Goal: Information Seeking & Learning: Learn about a topic

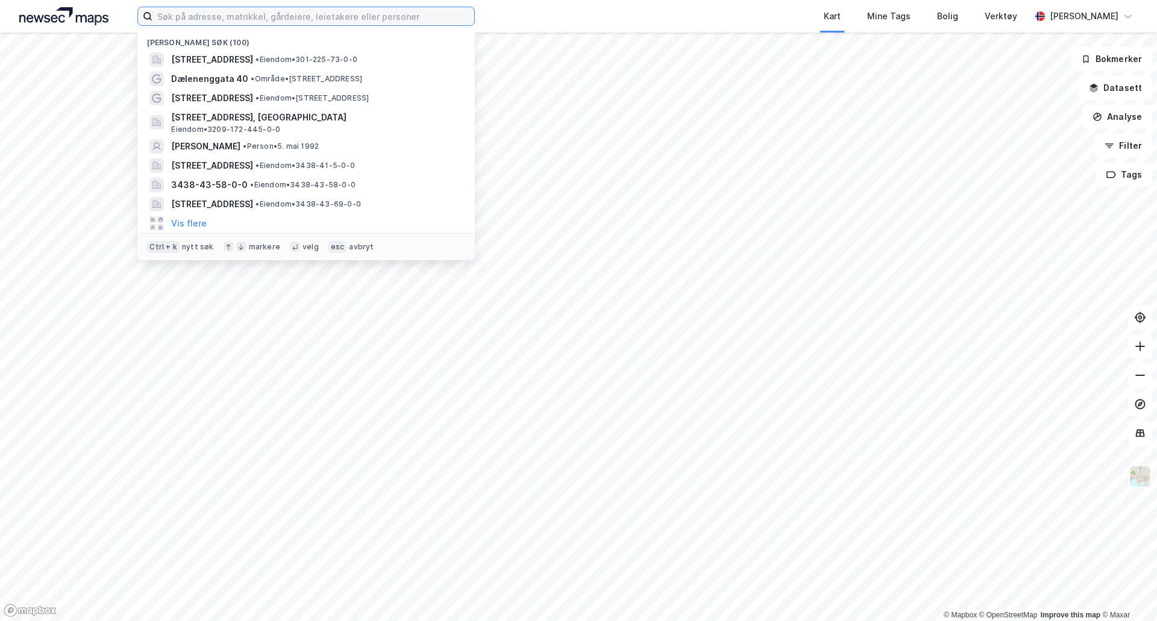
click at [338, 19] on input at bounding box center [313, 16] width 322 height 18
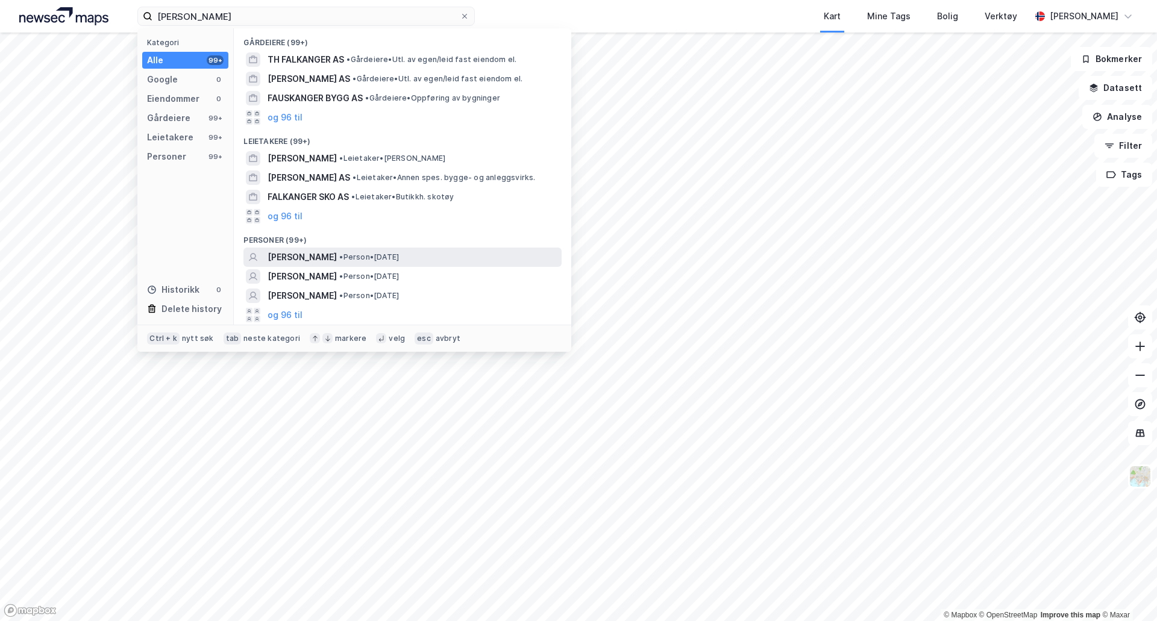
click at [337, 255] on span "[PERSON_NAME]" at bounding box center [302, 257] width 69 height 14
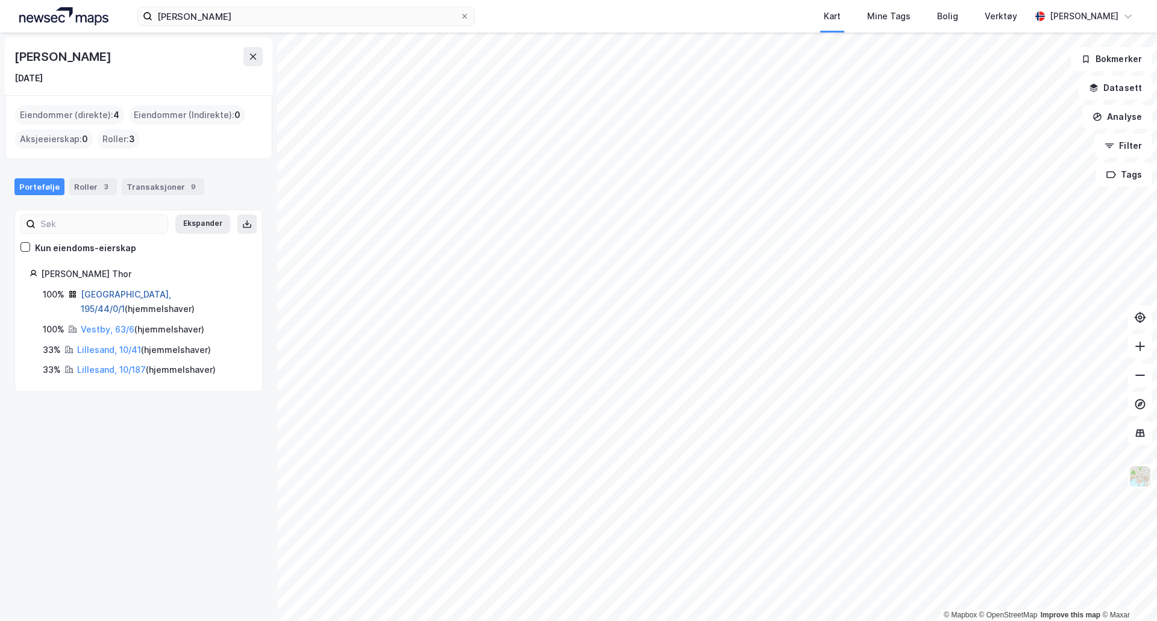
click at [119, 291] on link "[GEOGRAPHIC_DATA], 195/44/0/1" at bounding box center [126, 301] width 90 height 25
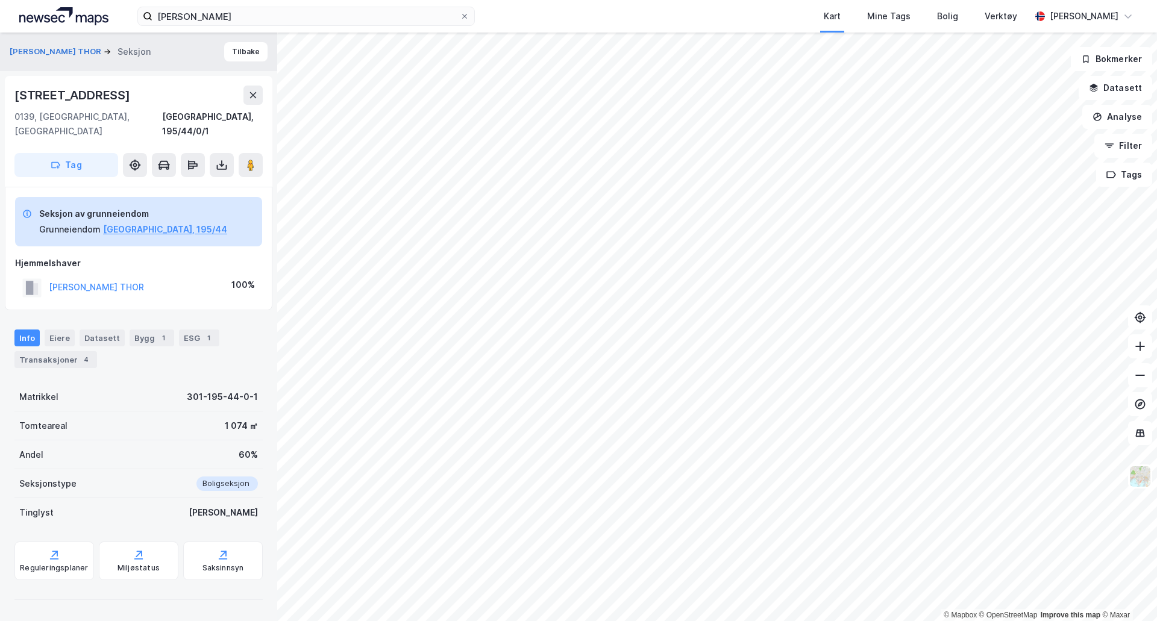
click at [53, 91] on div "[STREET_ADDRESS]" at bounding box center [73, 95] width 118 height 19
click at [0, 0] on button "[PERSON_NAME] THOR" at bounding box center [0, 0] width 0 height 0
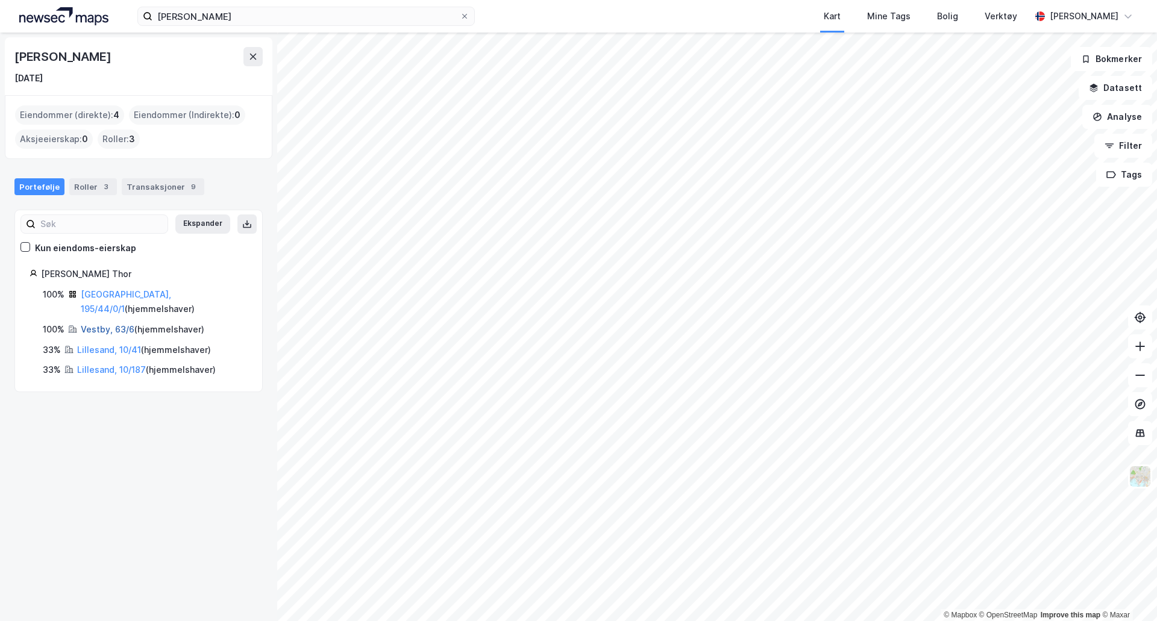
click at [105, 324] on link "Vestby, 63/6" at bounding box center [108, 329] width 54 height 10
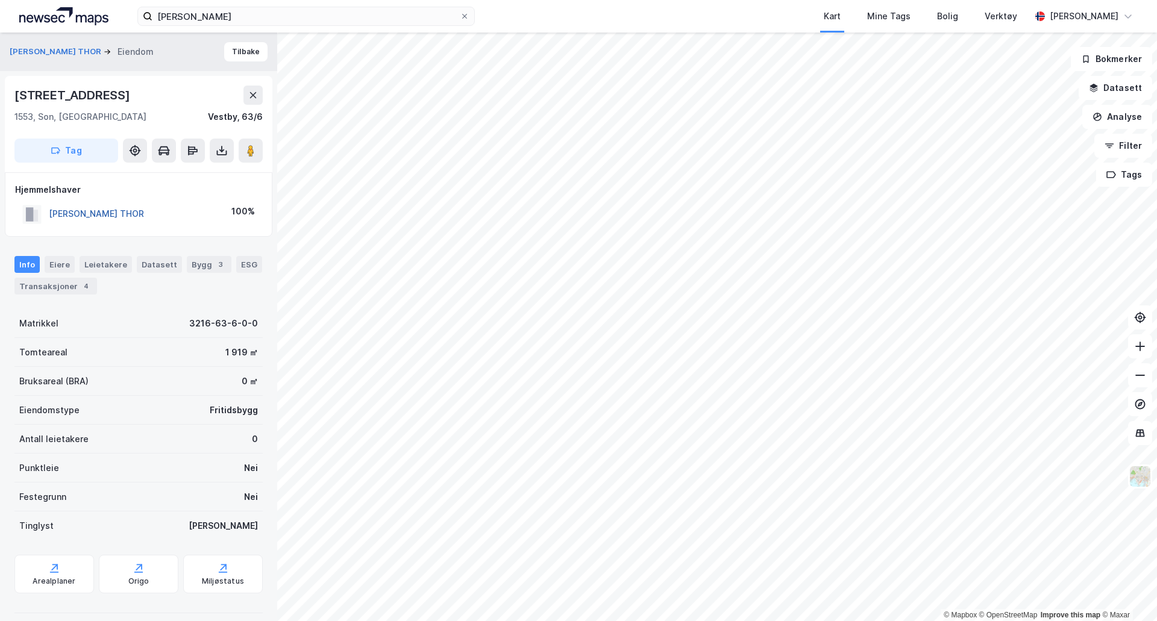
click at [0, 0] on button "[PERSON_NAME] THOR" at bounding box center [0, 0] width 0 height 0
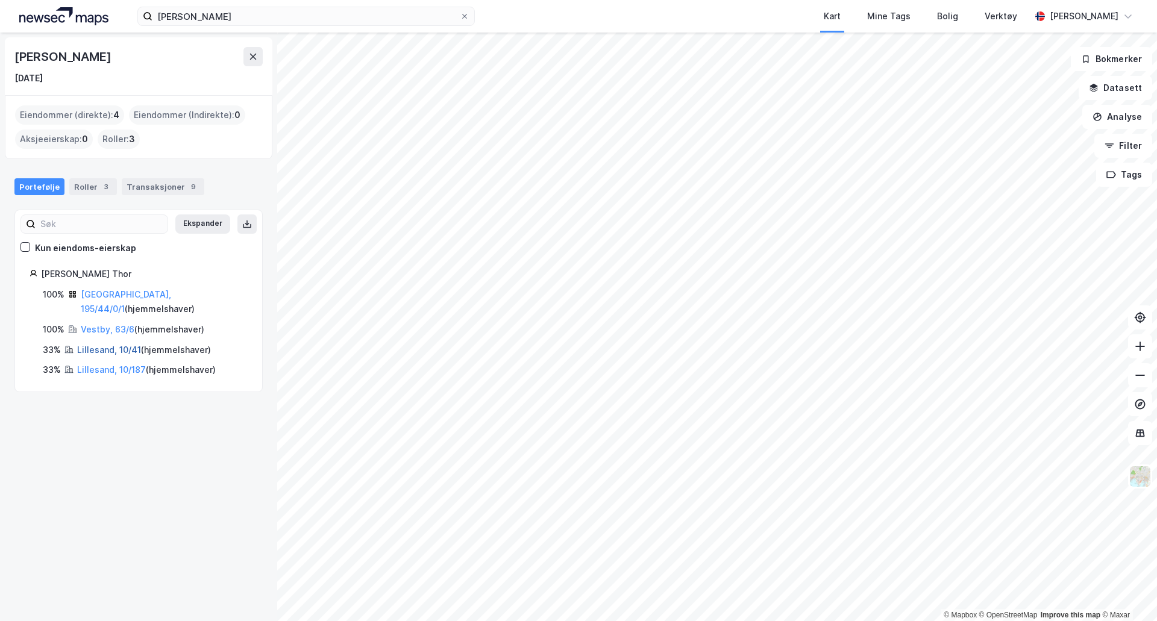
click at [110, 345] on link "Lillesand, 10/41" at bounding box center [109, 350] width 64 height 10
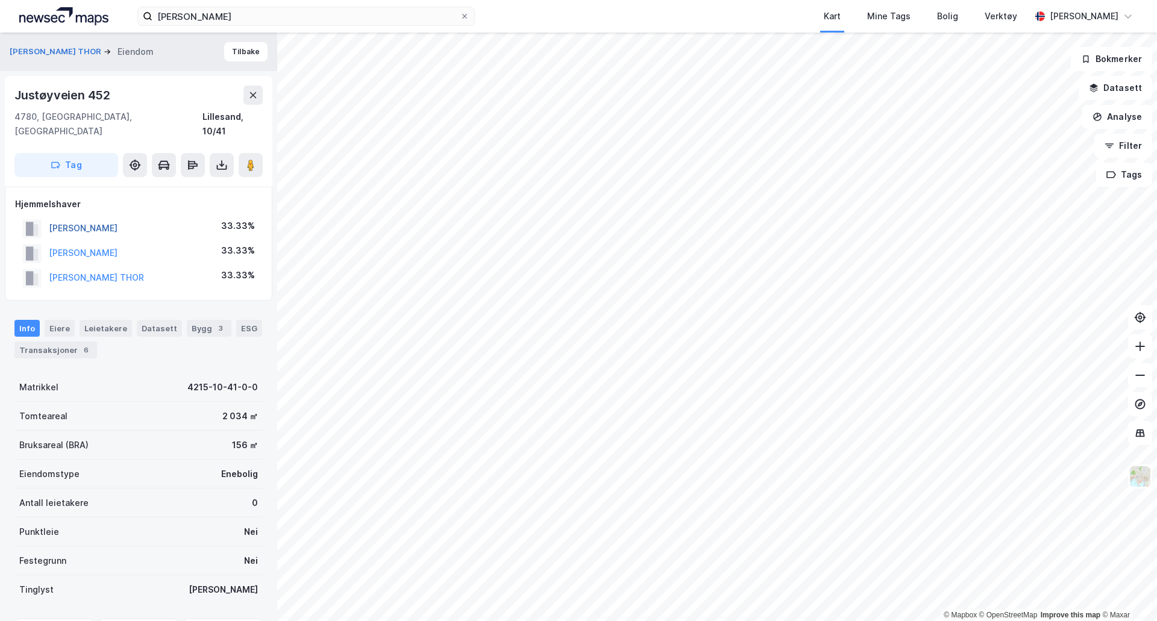
click at [0, 0] on button "[PERSON_NAME]" at bounding box center [0, 0] width 0 height 0
click at [0, 0] on button "[PERSON_NAME] THOR" at bounding box center [0, 0] width 0 height 0
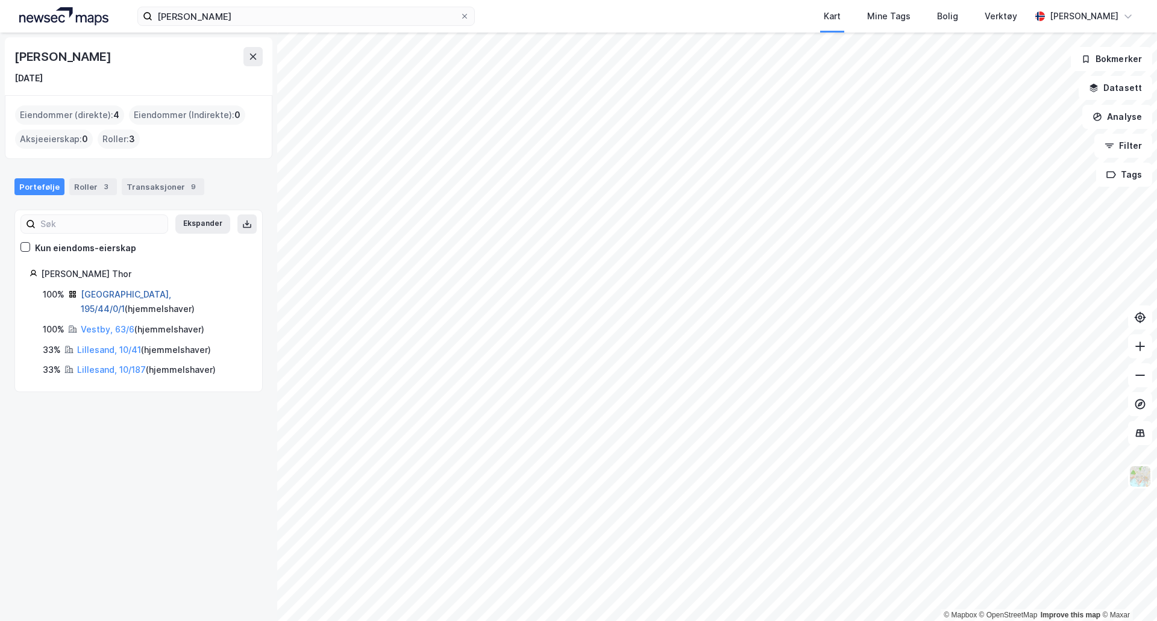
click at [110, 291] on link "[GEOGRAPHIC_DATA], 195/44/0/1" at bounding box center [126, 301] width 90 height 25
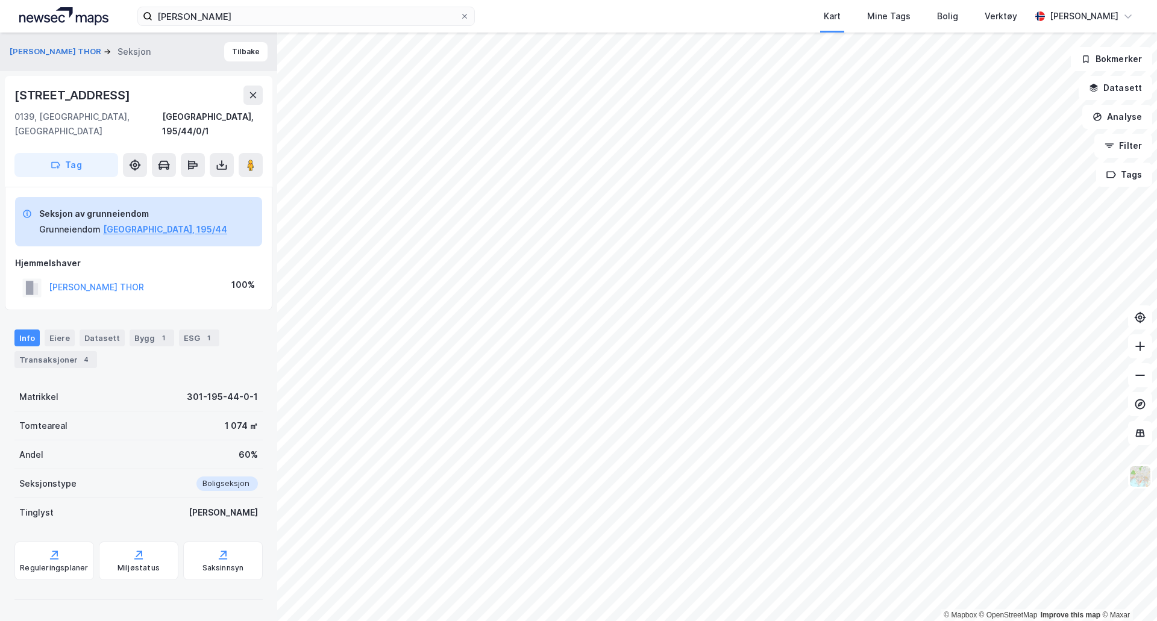
click at [75, 100] on div "[STREET_ADDRESS]" at bounding box center [73, 95] width 118 height 19
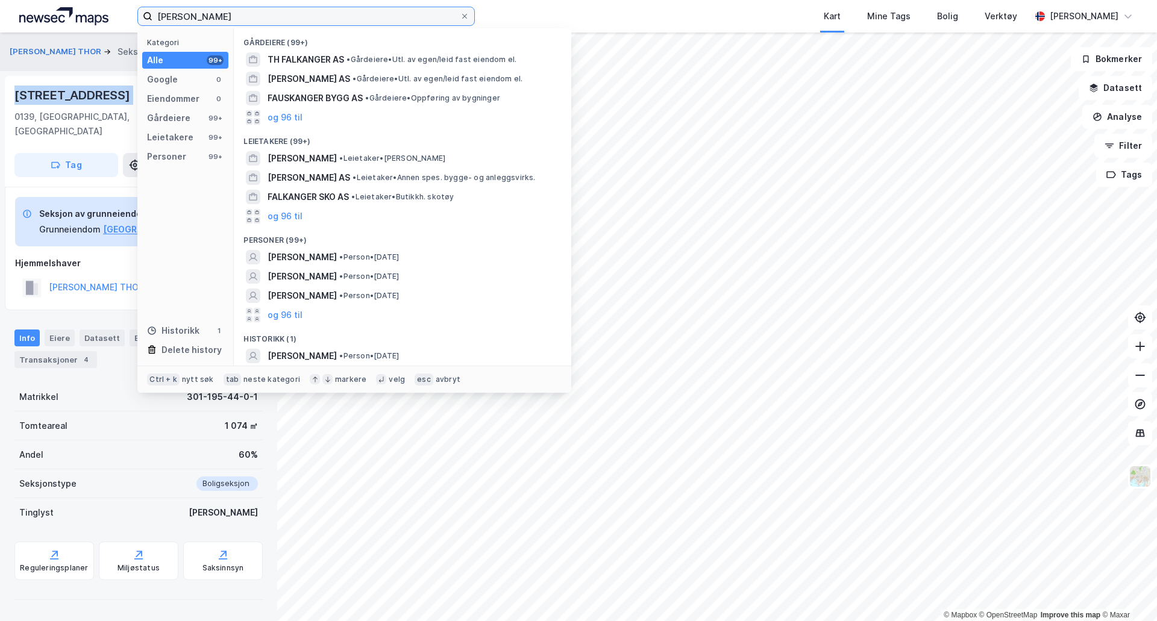
click at [233, 21] on input "[PERSON_NAME]" at bounding box center [305, 16] width 307 height 18
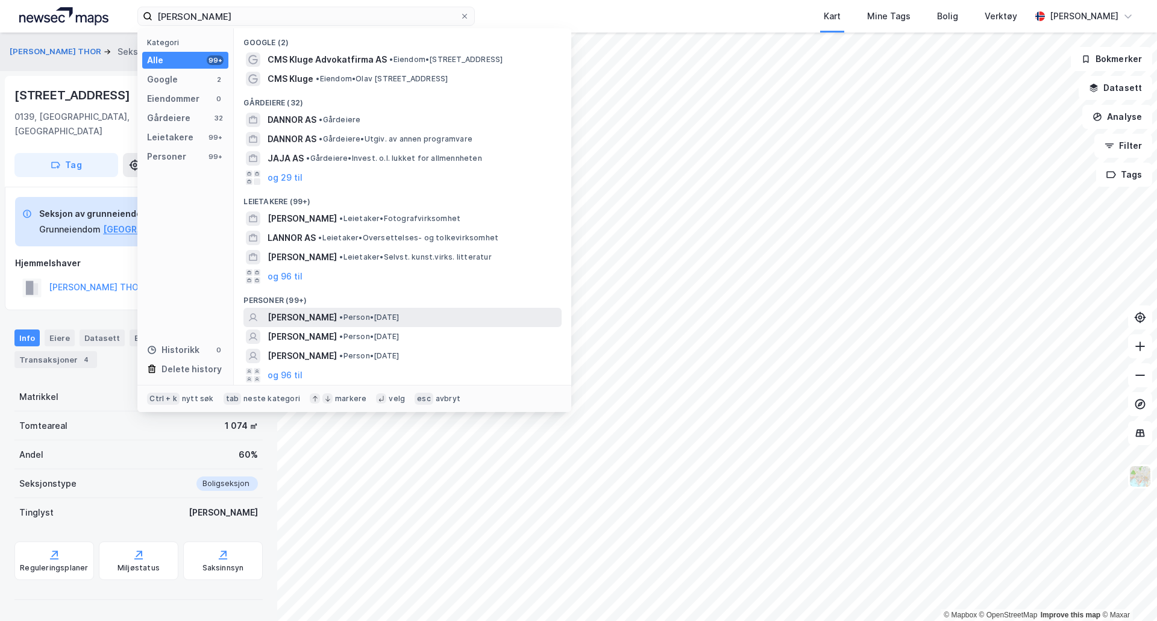
click at [352, 318] on span "• Person • [DATE]" at bounding box center [369, 318] width 60 height 10
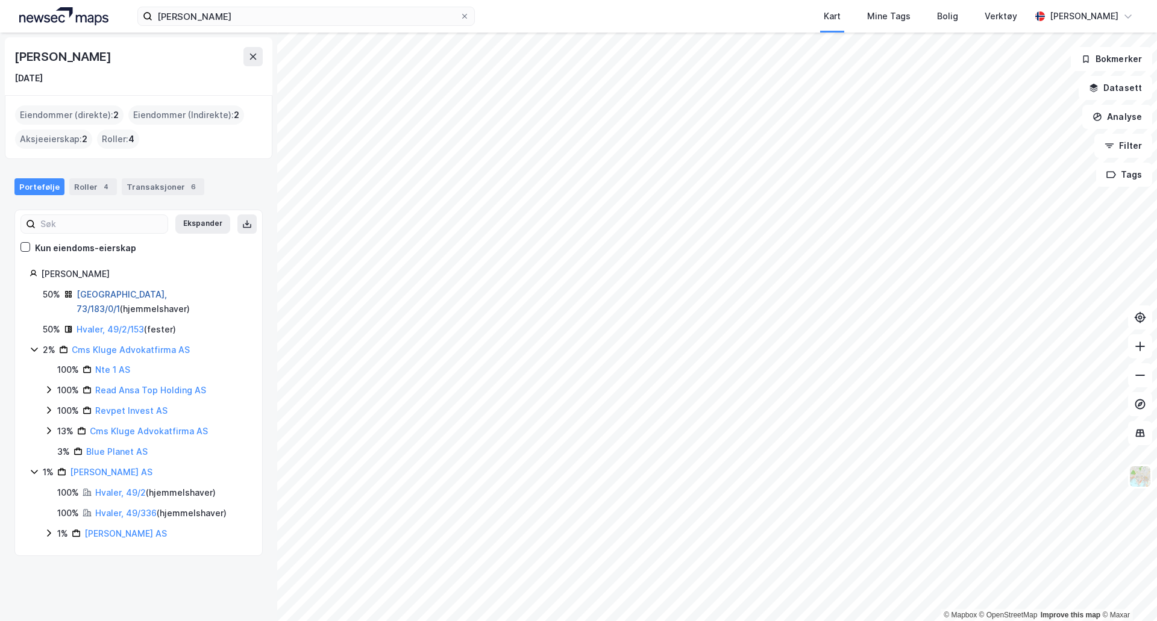
click at [120, 291] on link "[GEOGRAPHIC_DATA], 73/183/0/1" at bounding box center [122, 301] width 90 height 25
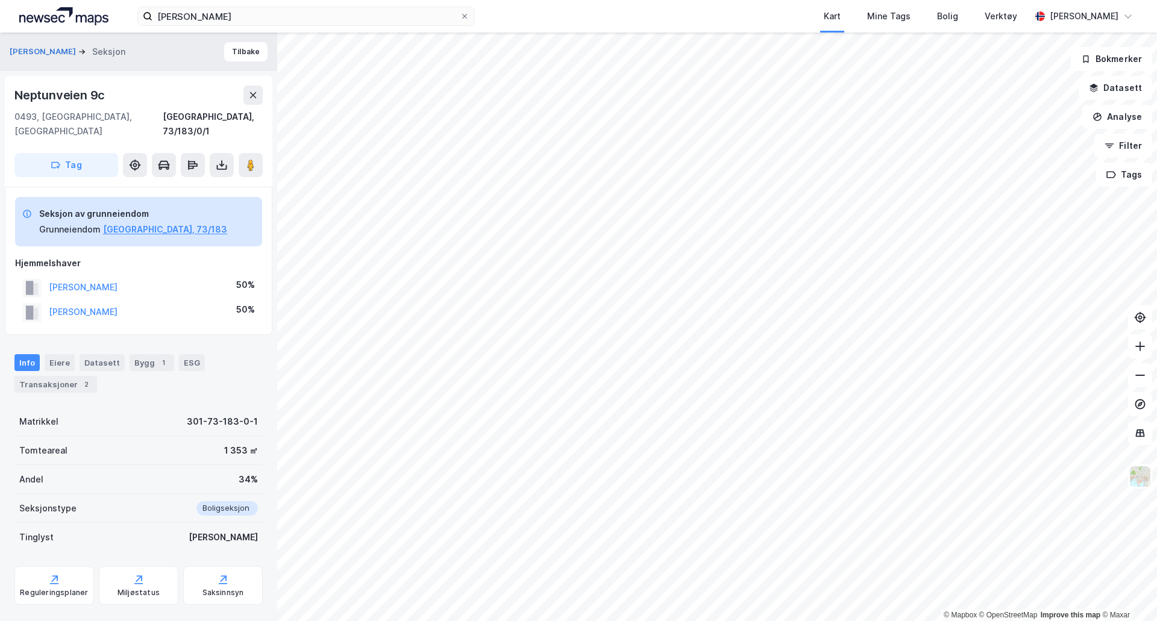
click at [60, 94] on div "Neptunveien 9c" at bounding box center [60, 95] width 93 height 19
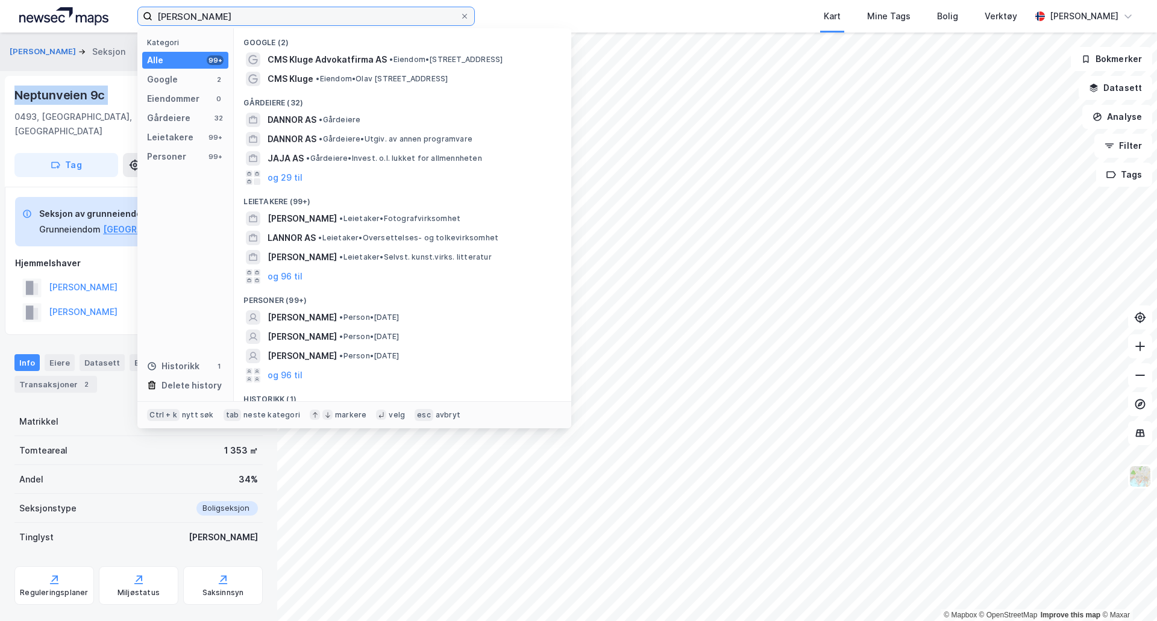
click at [228, 19] on input "[PERSON_NAME]" at bounding box center [305, 16] width 307 height 18
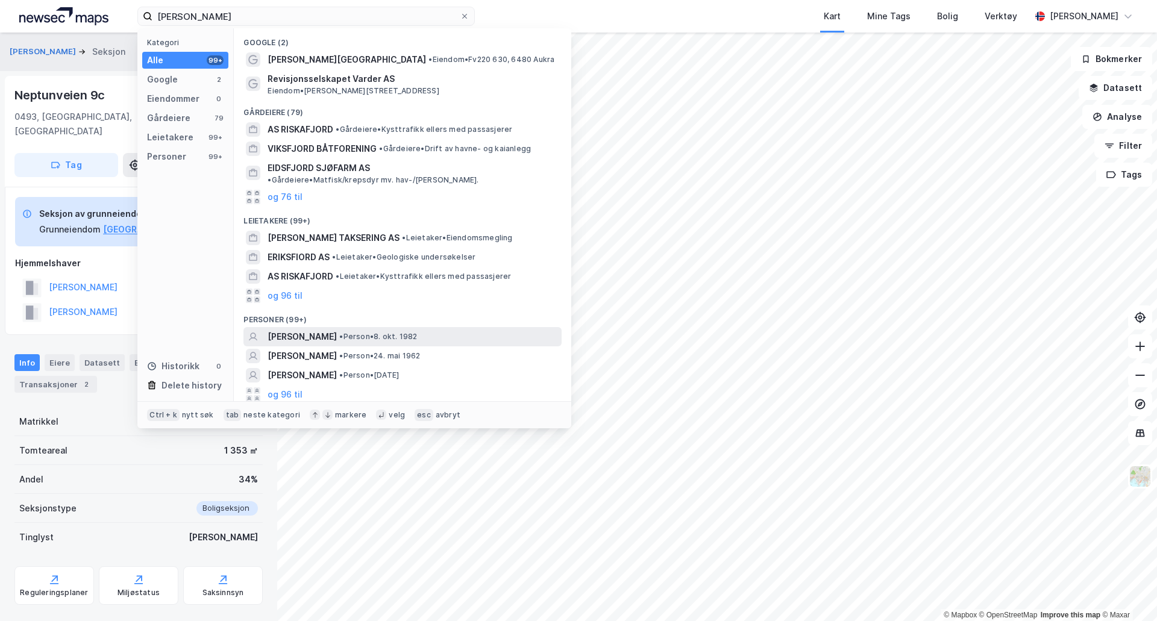
click at [334, 330] on span "[PERSON_NAME]" at bounding box center [302, 337] width 69 height 14
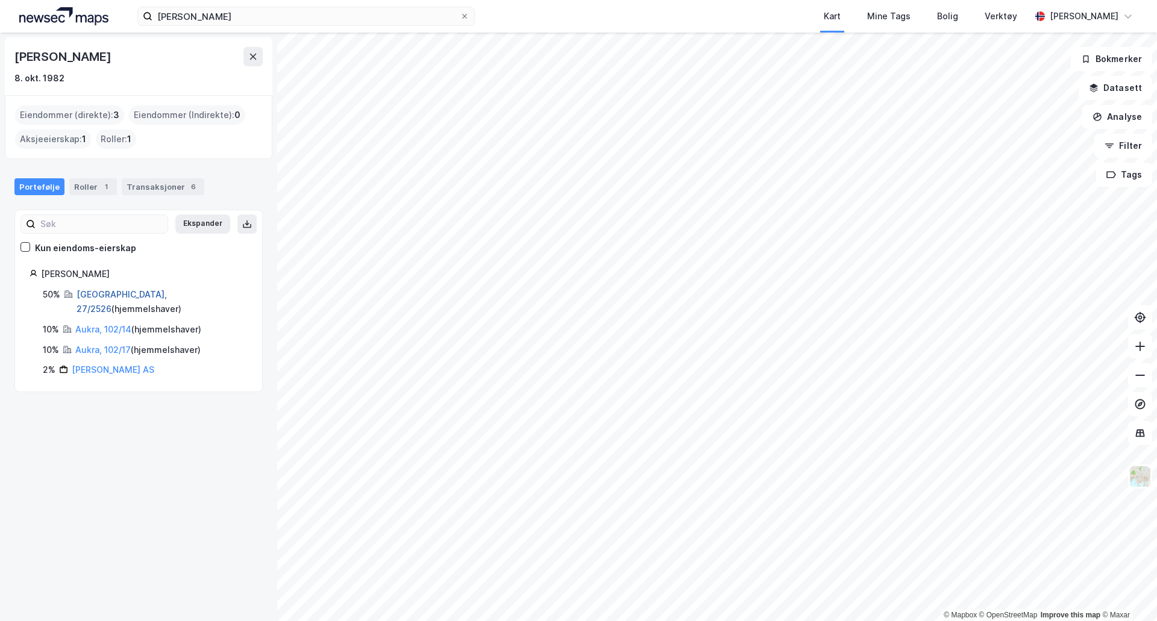
click at [118, 294] on link "[GEOGRAPHIC_DATA], 27/2526" at bounding box center [122, 301] width 90 height 25
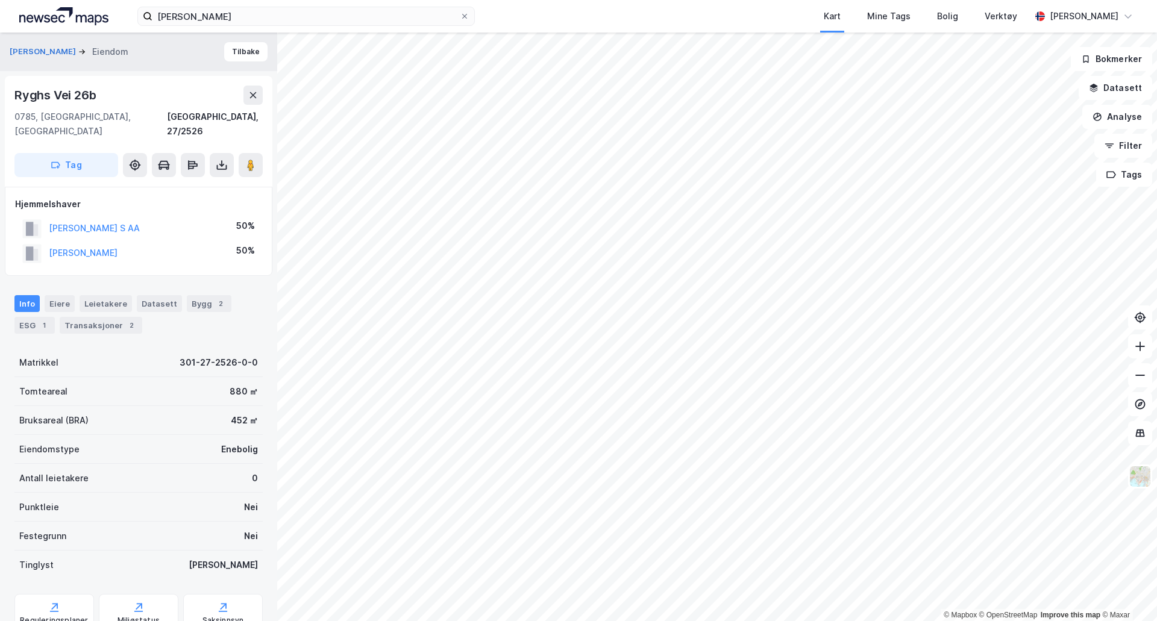
click at [52, 93] on div "Ryghs Vei 26b" at bounding box center [56, 95] width 84 height 19
click at [211, 19] on input "[PERSON_NAME]" at bounding box center [305, 16] width 307 height 18
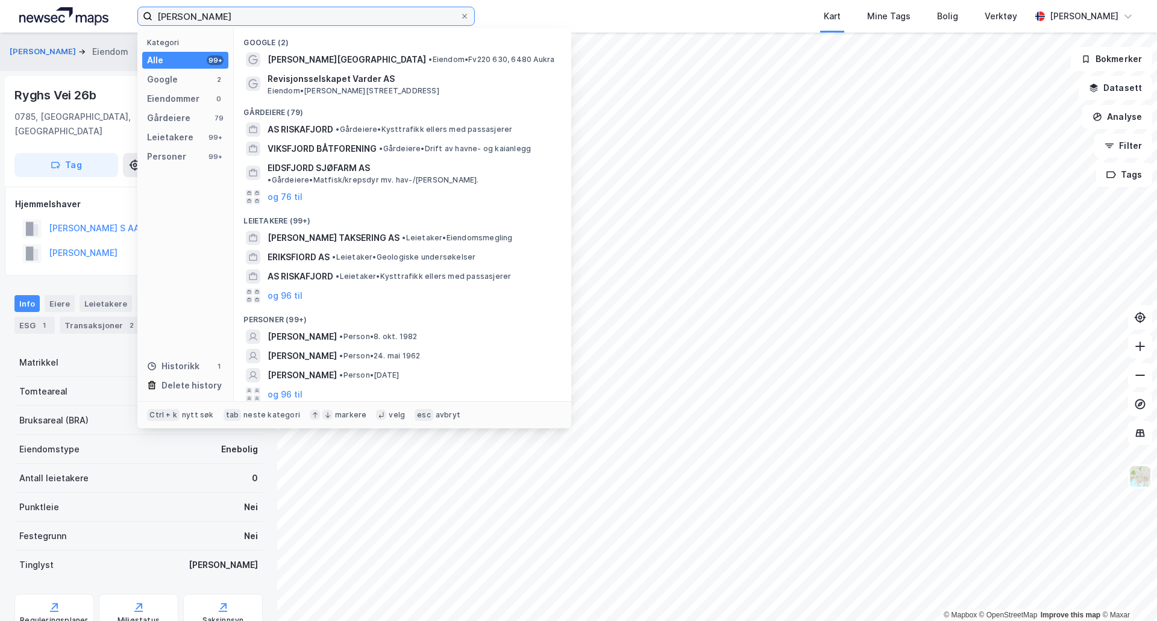
click at [211, 19] on input "[PERSON_NAME]" at bounding box center [305, 16] width 307 height 18
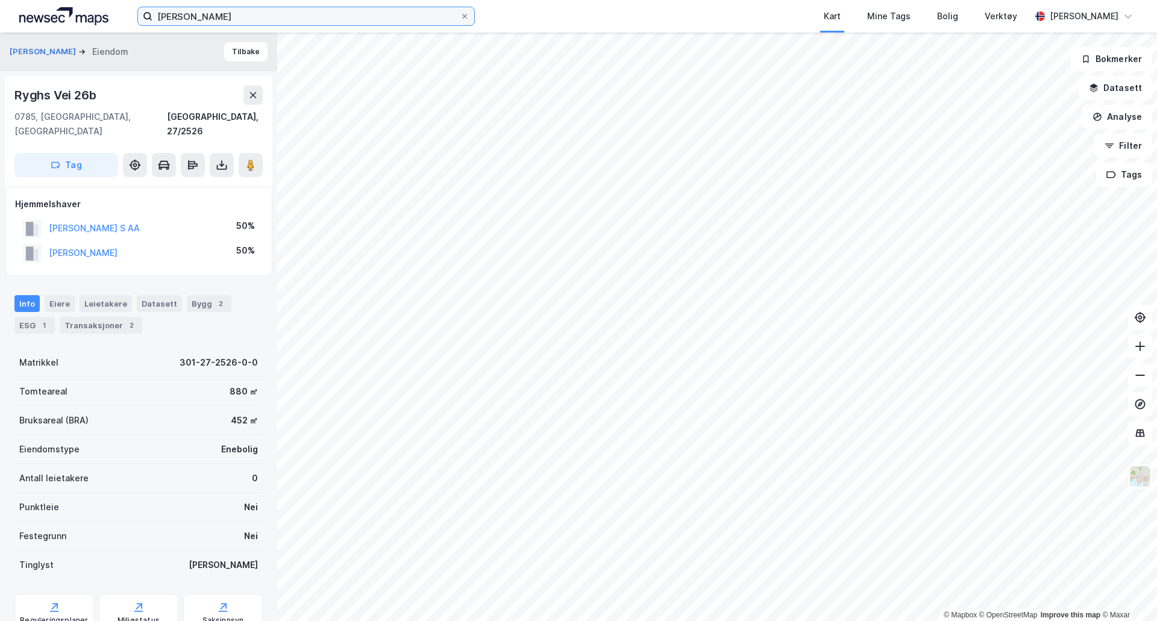
click at [265, 20] on input "[PERSON_NAME]" at bounding box center [305, 16] width 307 height 18
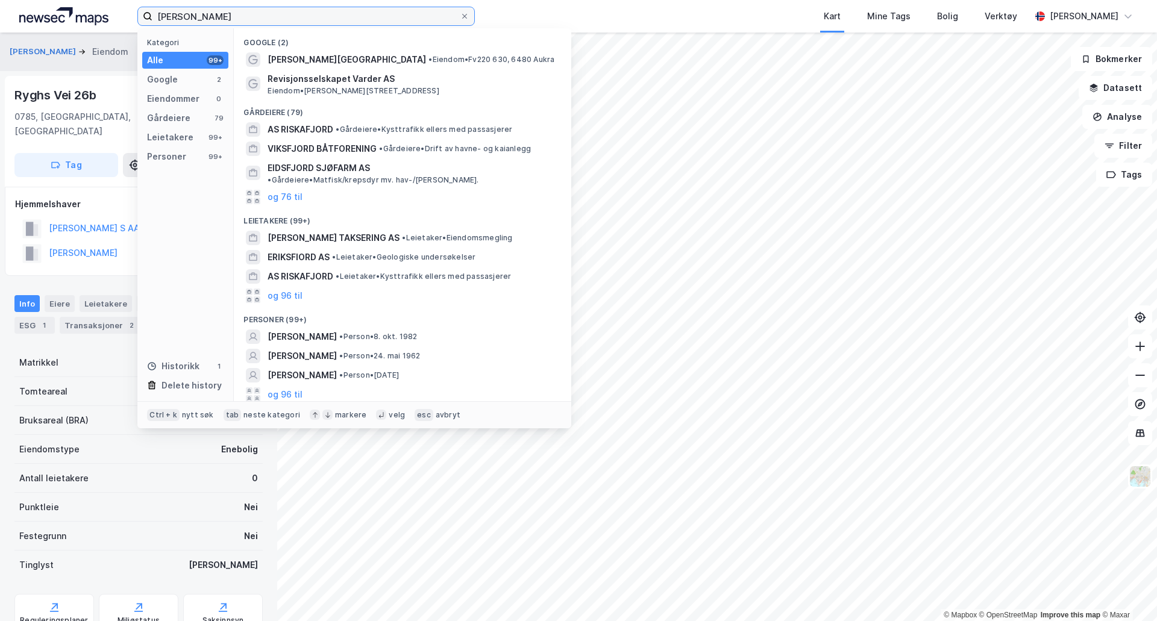
click at [265, 20] on input "[PERSON_NAME]" at bounding box center [305, 16] width 307 height 18
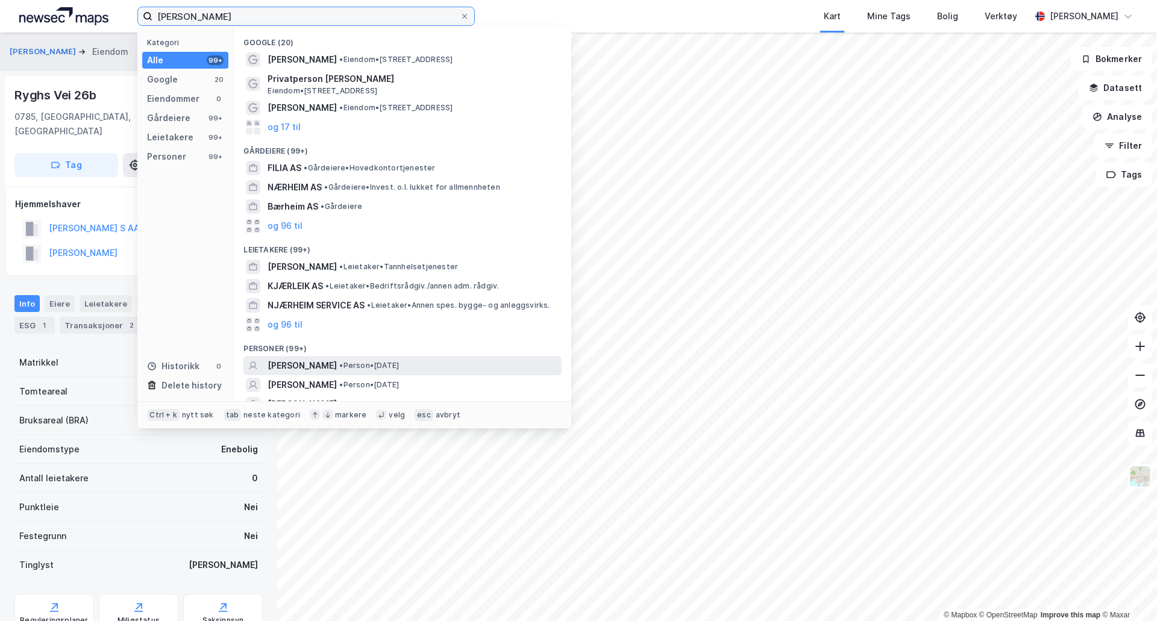
type input "[PERSON_NAME]"
click at [326, 362] on span "[PERSON_NAME]" at bounding box center [302, 366] width 69 height 14
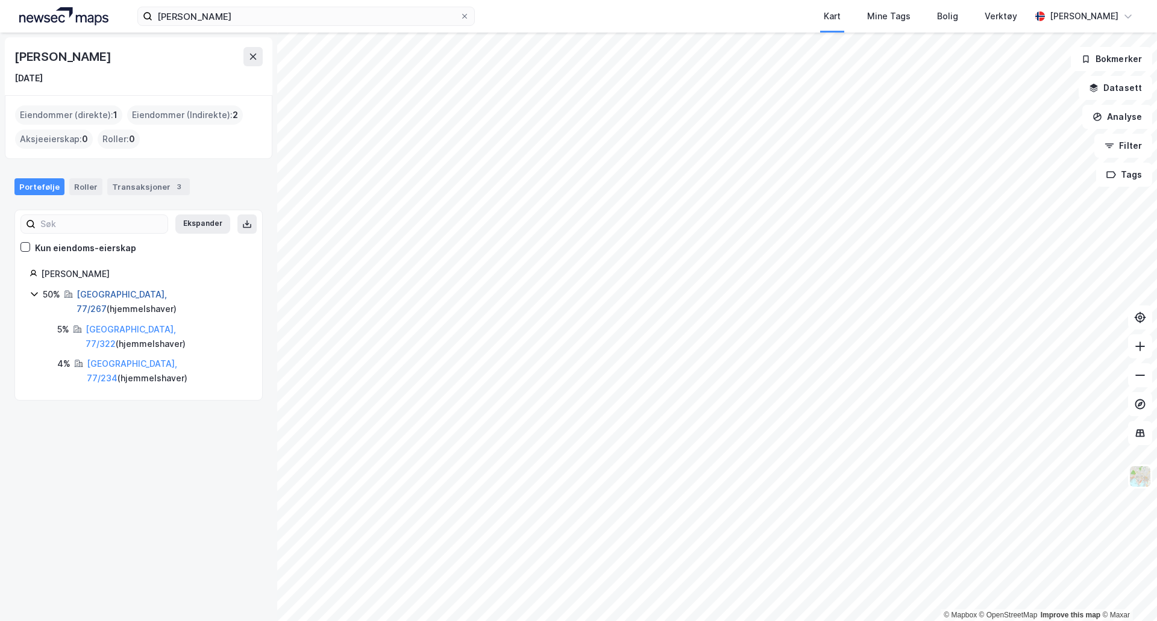
click at [115, 292] on link "[GEOGRAPHIC_DATA], 77/267" at bounding box center [122, 301] width 90 height 25
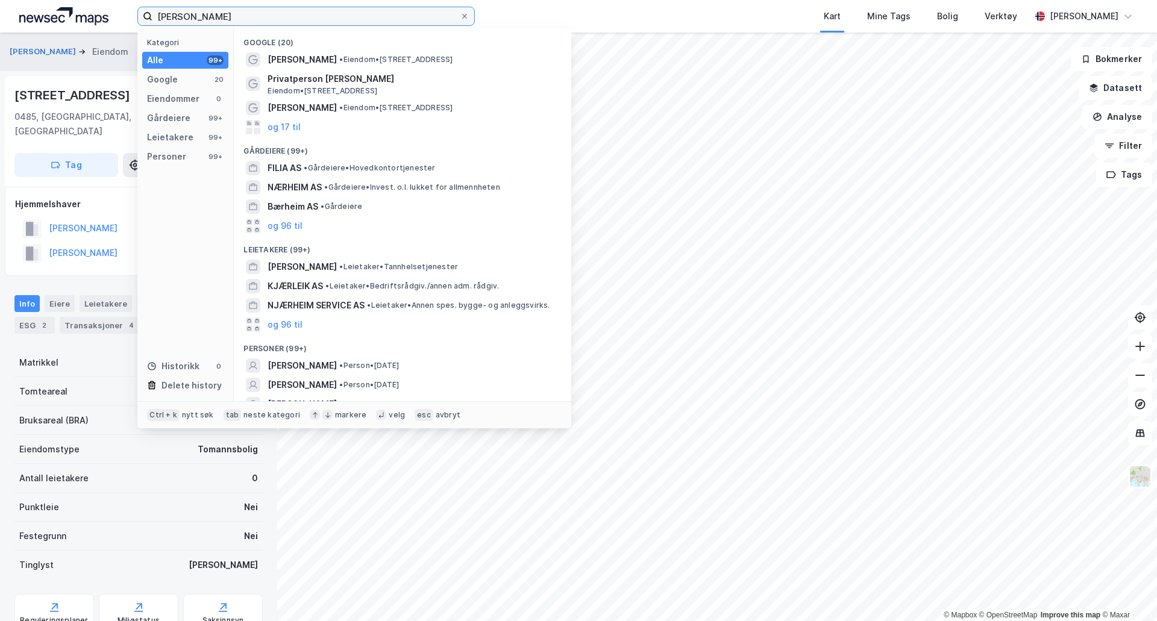
click at [242, 20] on input "[PERSON_NAME]" at bounding box center [305, 16] width 307 height 18
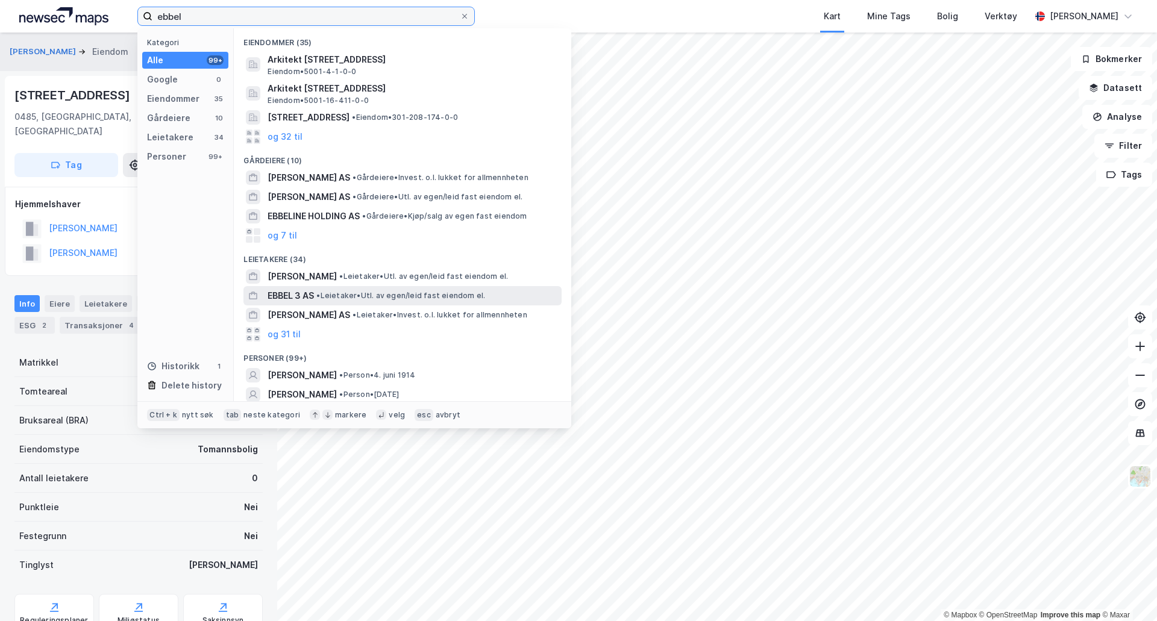
type input "ebbel"
click at [283, 297] on span "EBBEL 3 AS" at bounding box center [291, 296] width 46 height 14
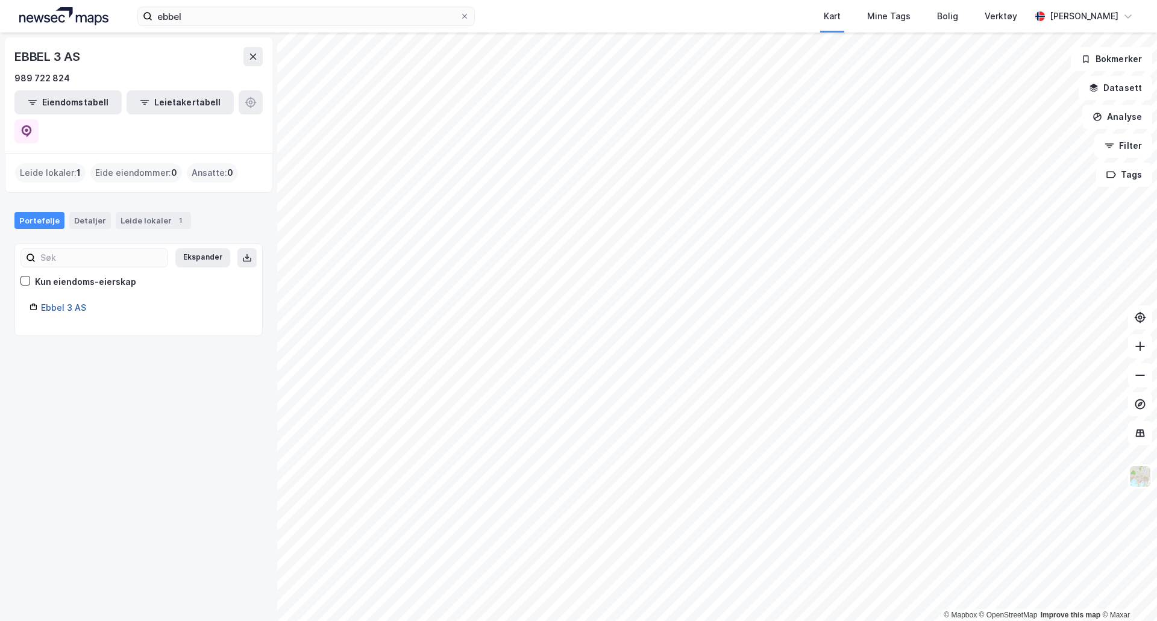
click at [56, 303] on link "Ebbel 3 AS" at bounding box center [63, 308] width 45 height 10
click at [74, 303] on link "Ebbel 3 AS" at bounding box center [63, 308] width 45 height 10
click at [159, 212] on div "Leide lokaler 1" at bounding box center [153, 220] width 75 height 17
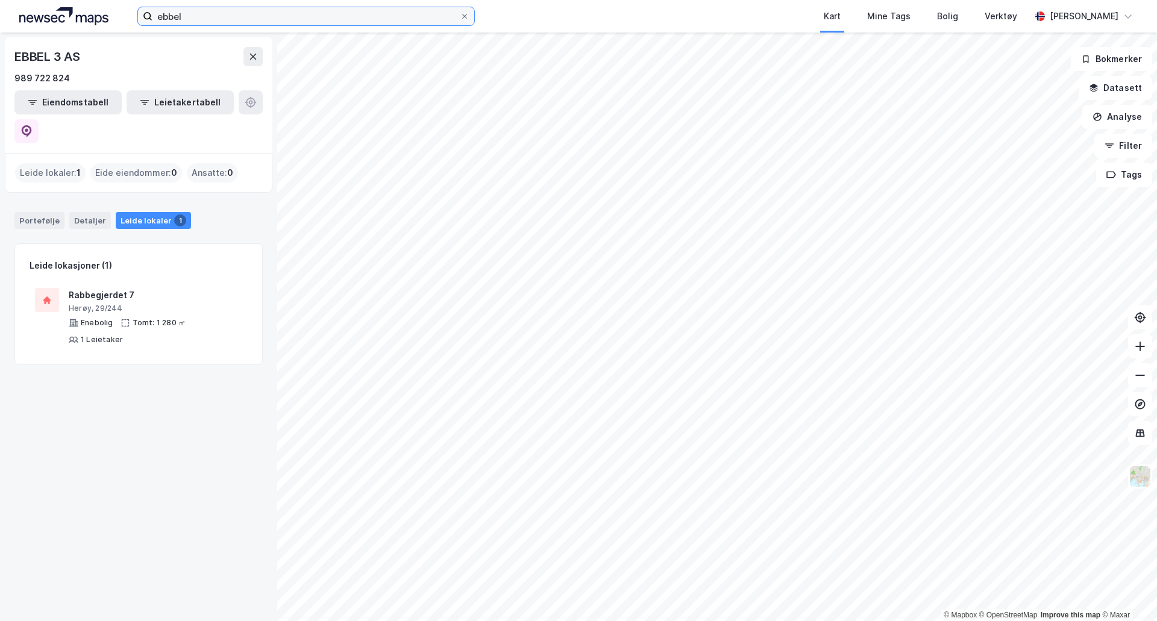
click at [274, 22] on input "ebbel" at bounding box center [305, 16] width 307 height 18
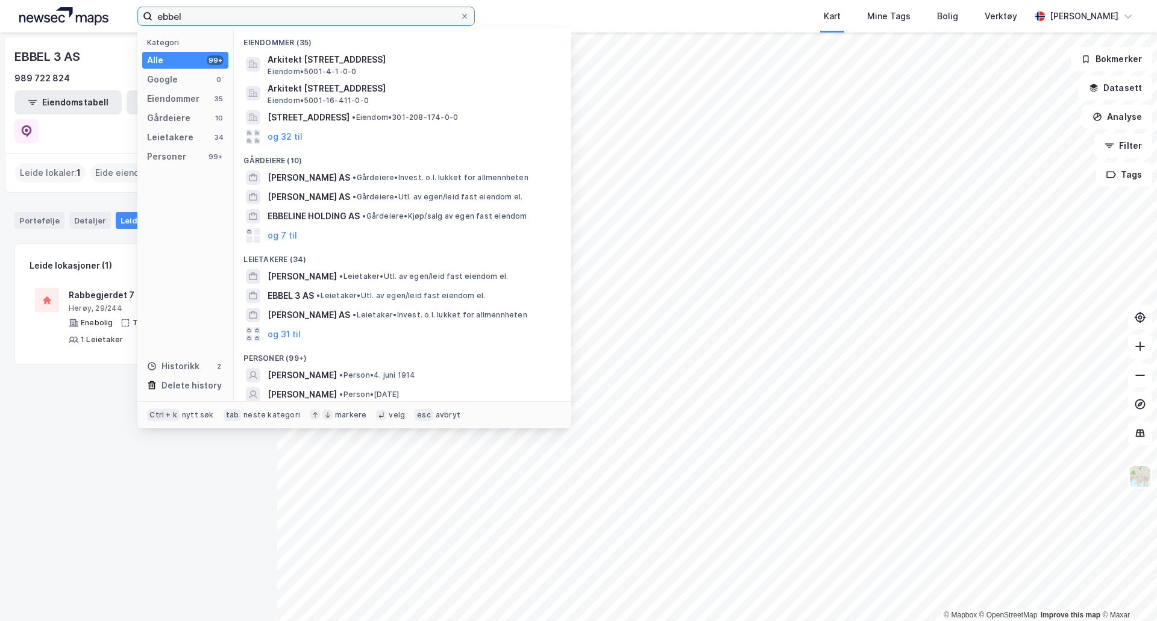
click at [274, 22] on input "ebbel" at bounding box center [305, 16] width 307 height 18
click at [467, 14] on icon at bounding box center [464, 16] width 5 height 5
click at [460, 14] on input "ebbel" at bounding box center [305, 16] width 307 height 18
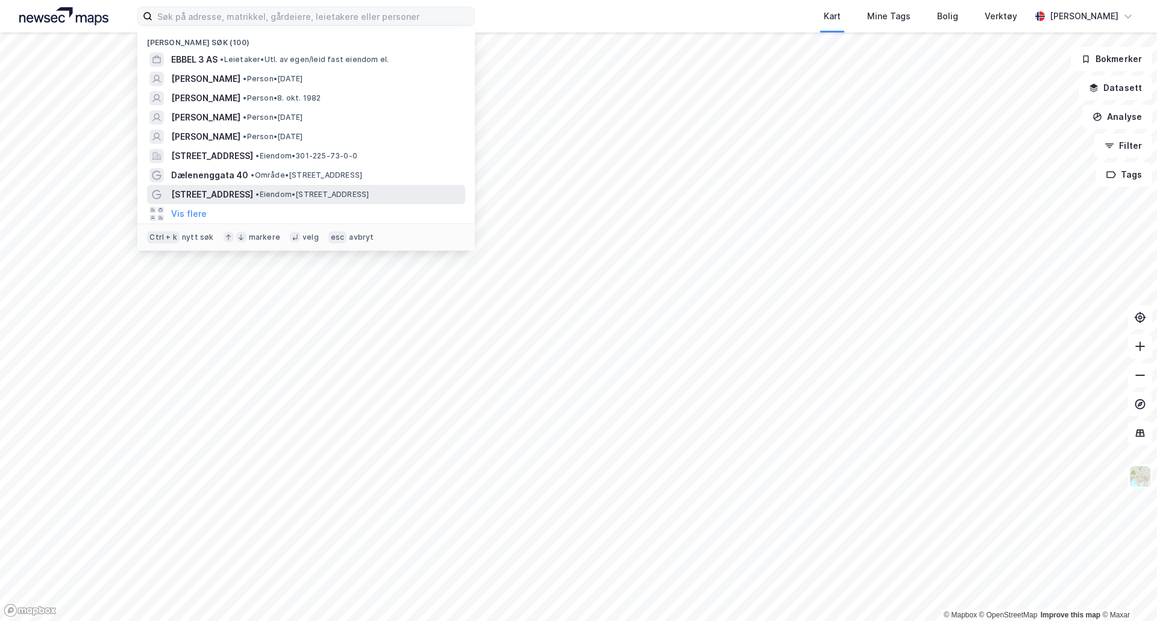
click at [224, 192] on span "[STREET_ADDRESS]" at bounding box center [212, 194] width 82 height 14
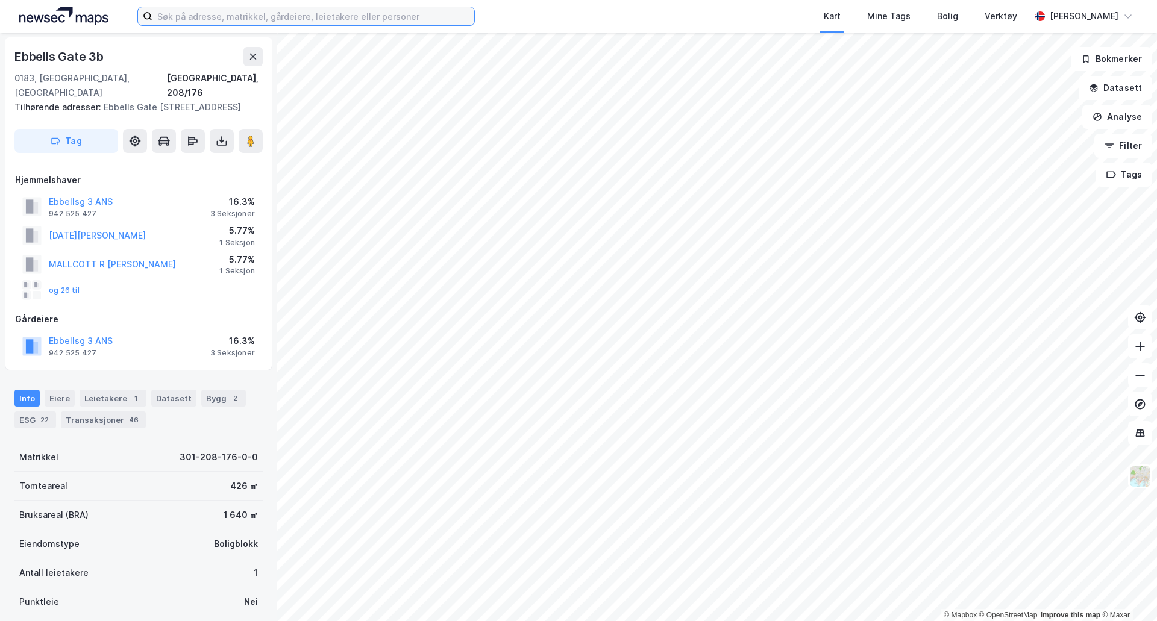
click at [266, 17] on input at bounding box center [313, 16] width 322 height 18
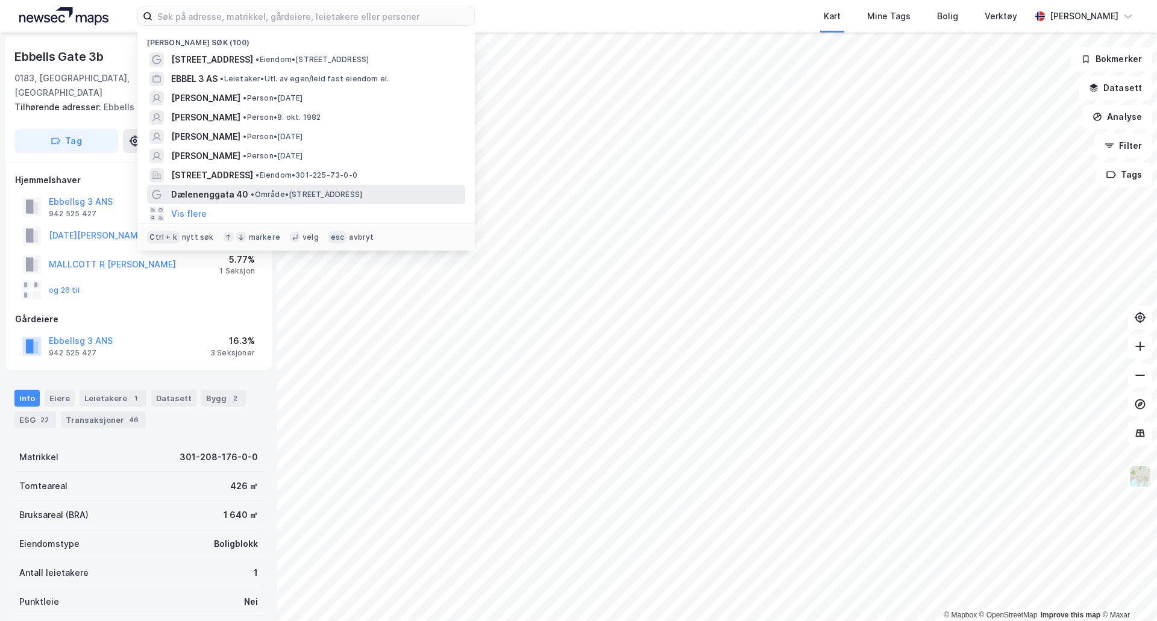
click at [214, 199] on span "Dælenenggata 40" at bounding box center [209, 194] width 77 height 14
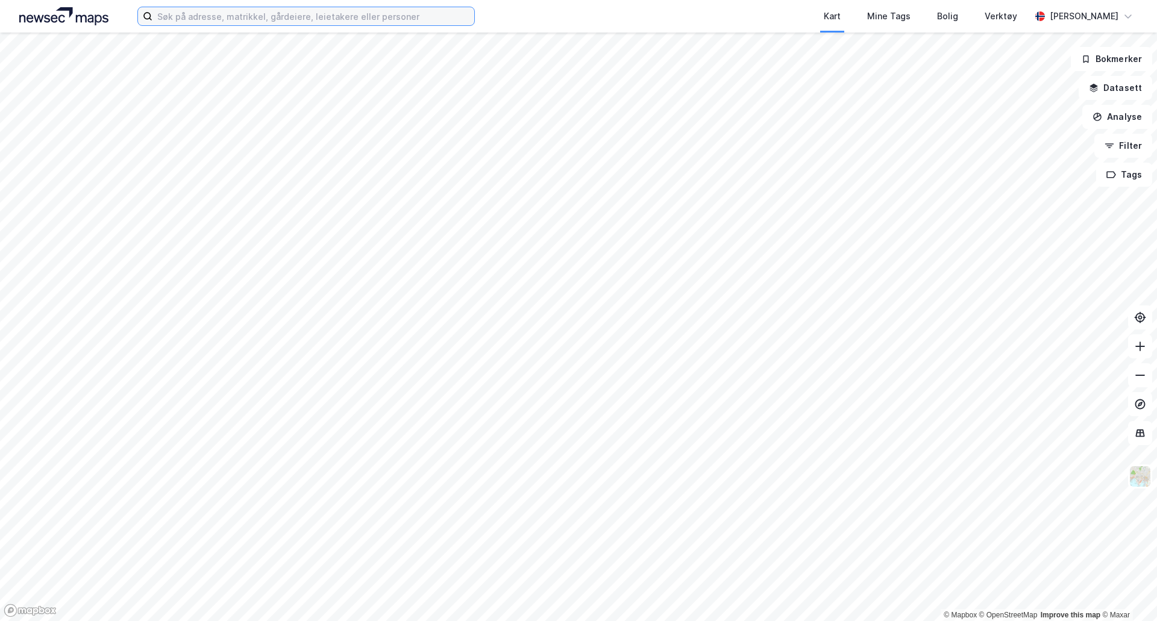
click at [222, 16] on input at bounding box center [313, 16] width 322 height 18
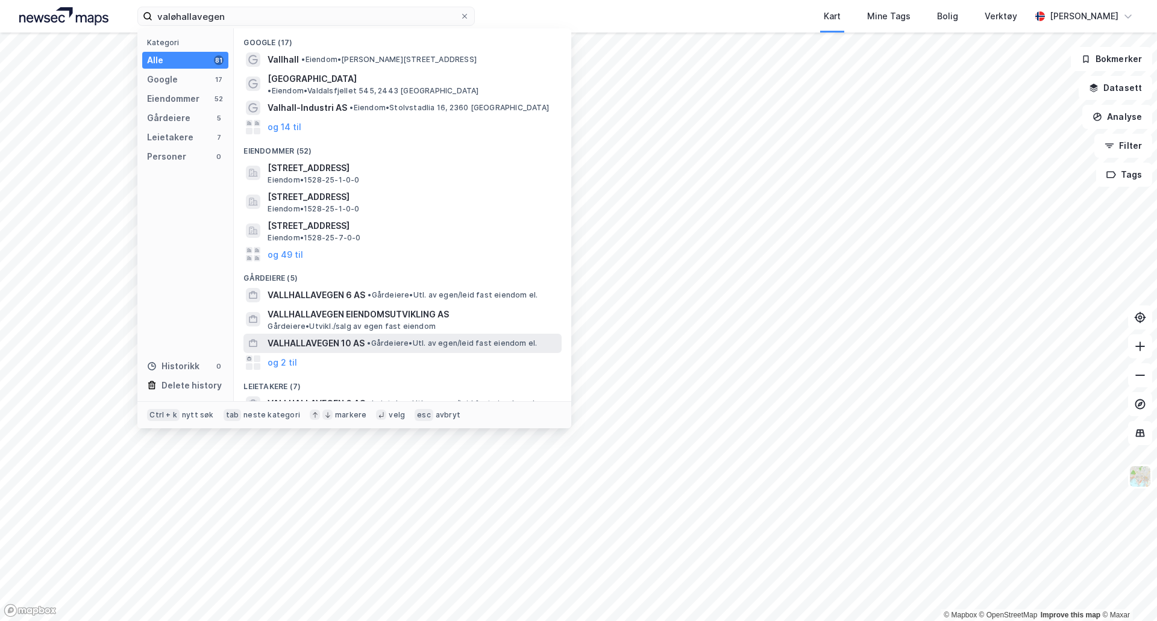
click at [360, 336] on span "VALHALLAVEGEN 10 AS" at bounding box center [316, 343] width 97 height 14
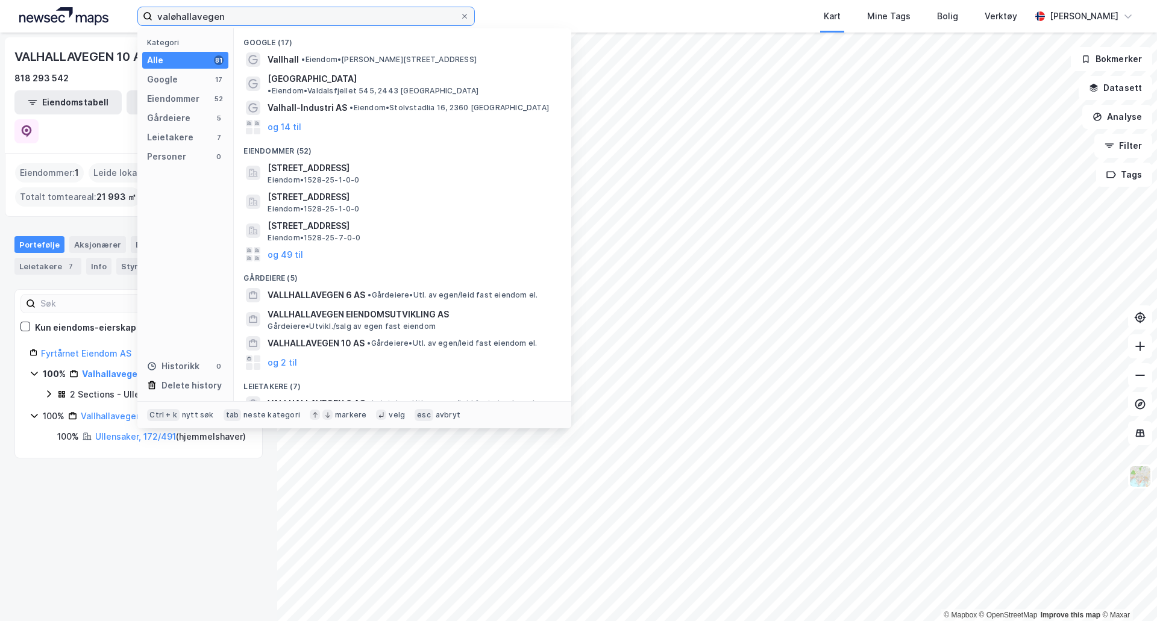
click at [174, 16] on input "valøhallavegen" at bounding box center [305, 16] width 307 height 18
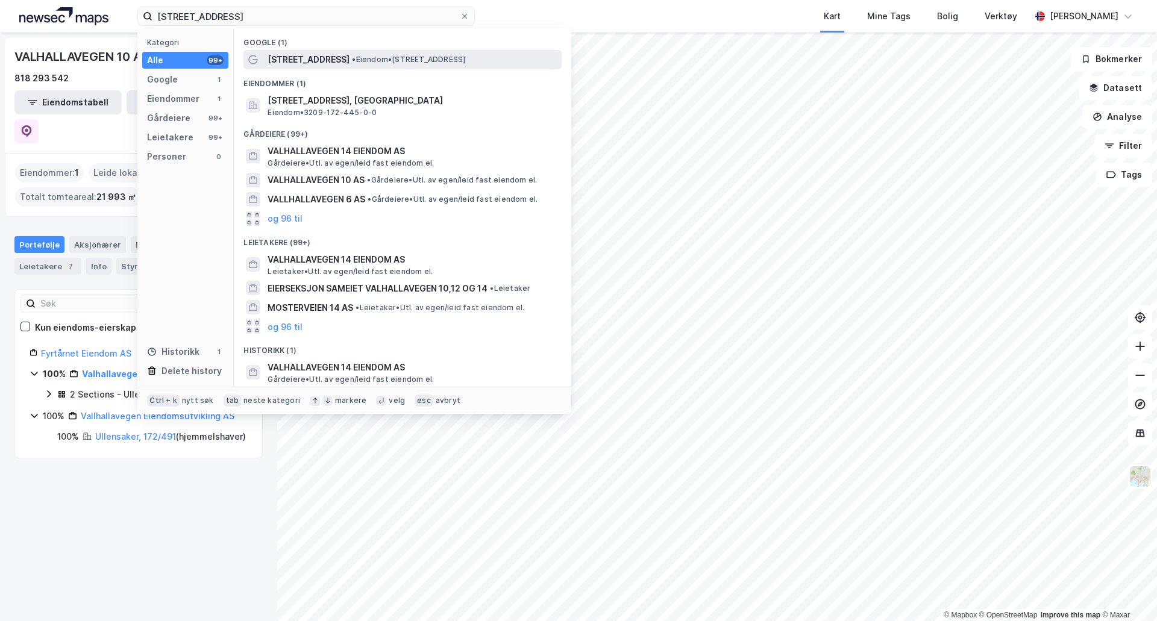
click at [418, 60] on span "• Eiendom • [STREET_ADDRESS]" at bounding box center [408, 60] width 113 height 10
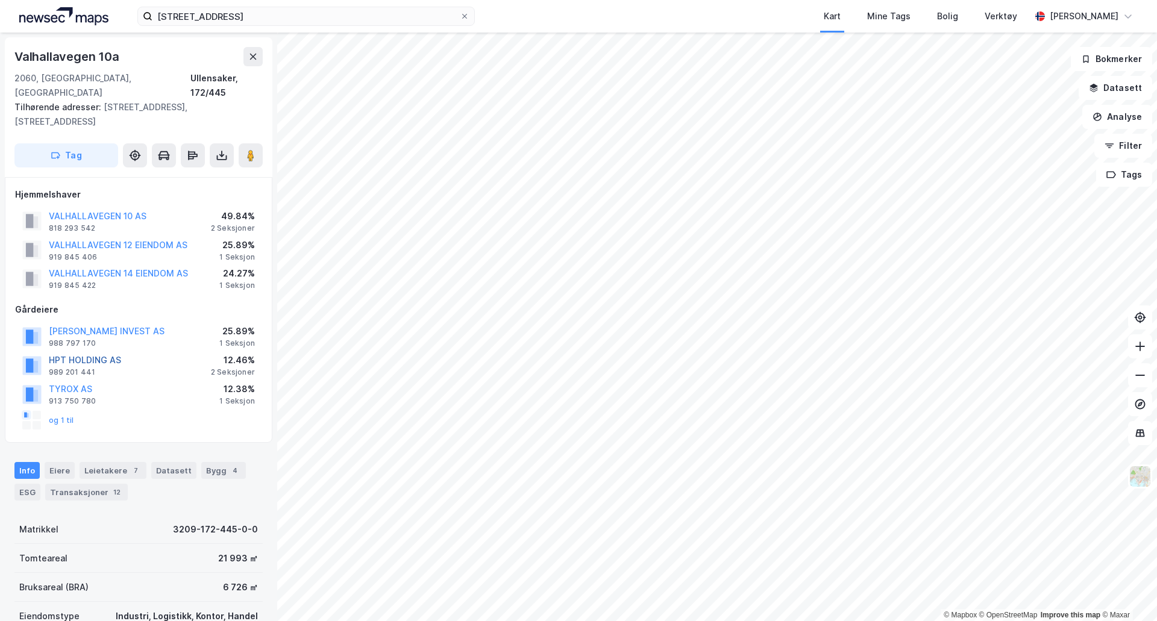
click at [0, 0] on button "HPT HOLDING AS" at bounding box center [0, 0] width 0 height 0
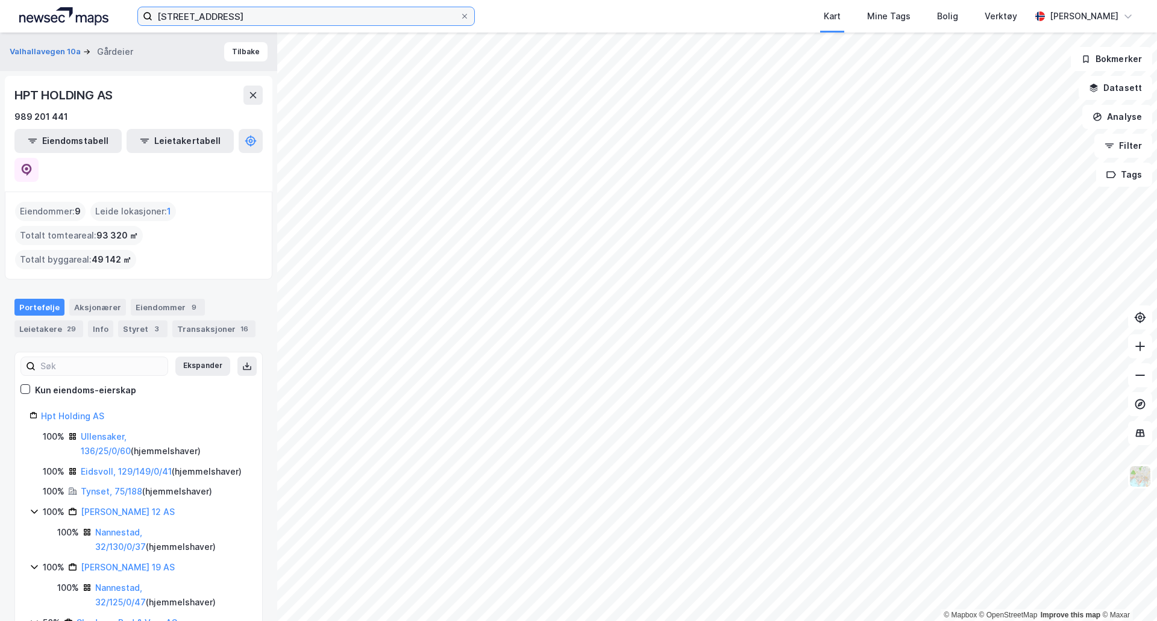
click at [257, 17] on input "[STREET_ADDRESS]" at bounding box center [305, 16] width 307 height 18
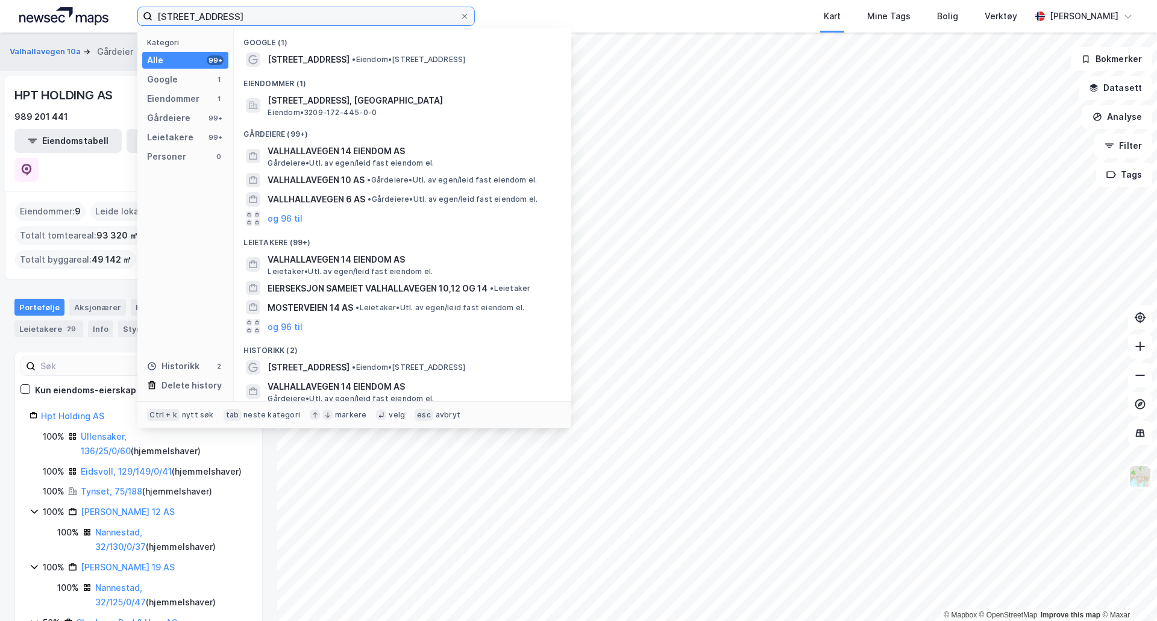
click at [257, 17] on input "[STREET_ADDRESS]" at bounding box center [305, 16] width 307 height 18
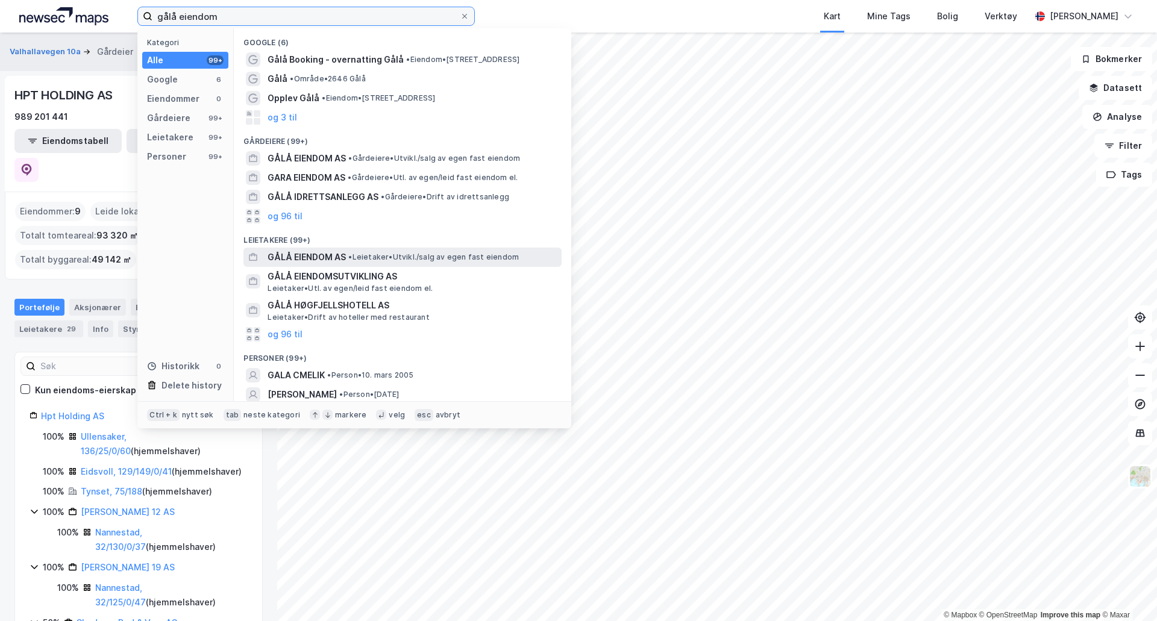
type input "gålå eiendom"
click at [324, 257] on span "GÅLÅ EIENDOM AS" at bounding box center [307, 257] width 78 height 14
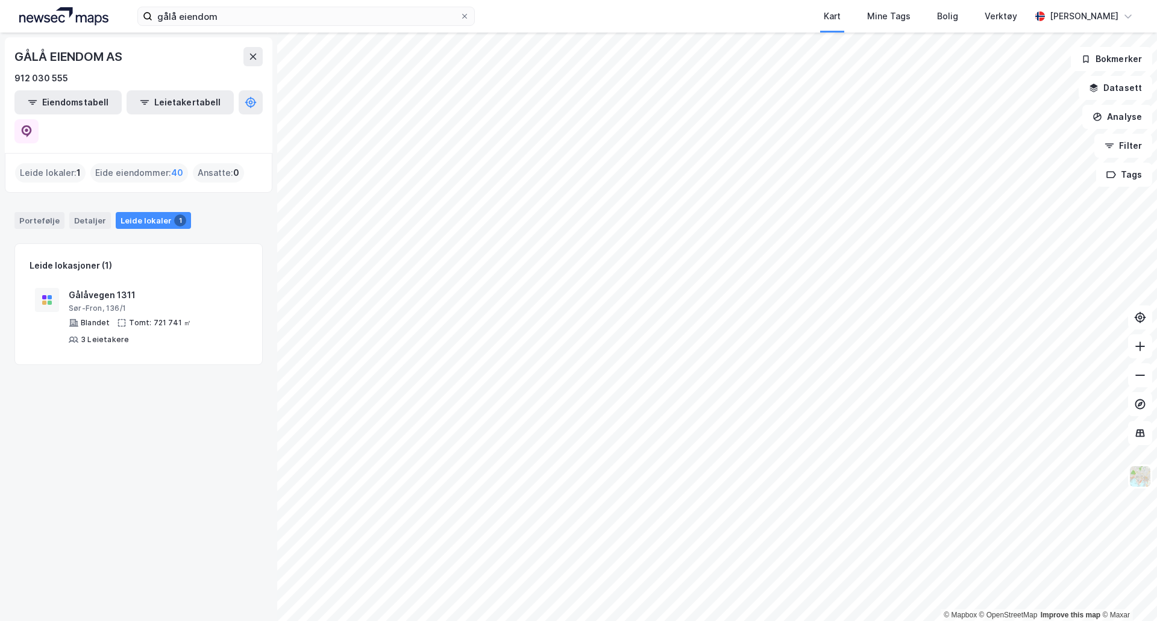
click at [160, 163] on div "Eide eiendommer : 40" at bounding box center [139, 172] width 98 height 19
click at [178, 166] on span "40" at bounding box center [177, 173] width 12 height 14
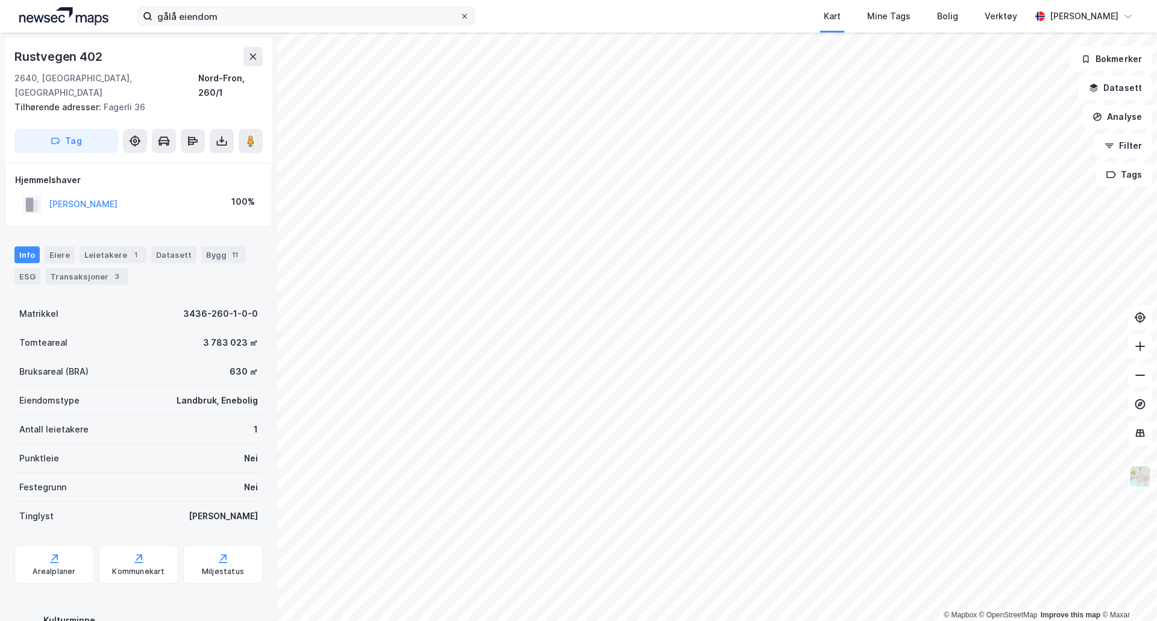
click at [465, 17] on icon at bounding box center [464, 16] width 7 height 7
click at [460, 17] on input "gålå eiendom" at bounding box center [305, 16] width 307 height 18
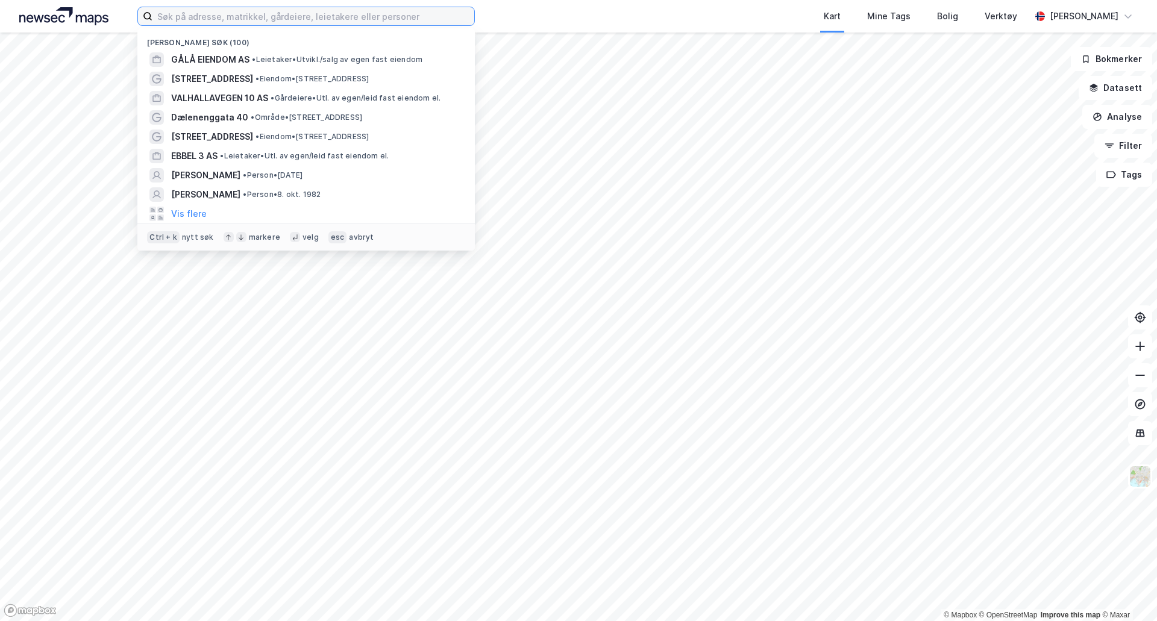
click at [272, 18] on input at bounding box center [313, 16] width 322 height 18
